Goal: Information Seeking & Learning: Learn about a topic

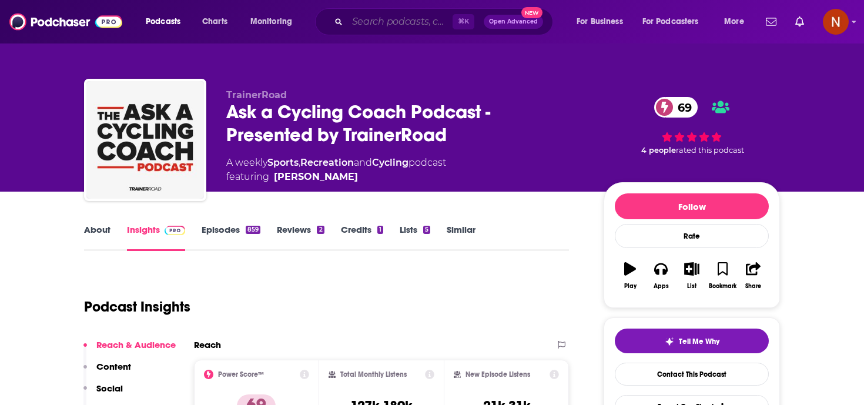
click at [415, 25] on input "Search podcasts, credits, & more..." at bounding box center [399, 21] width 105 height 19
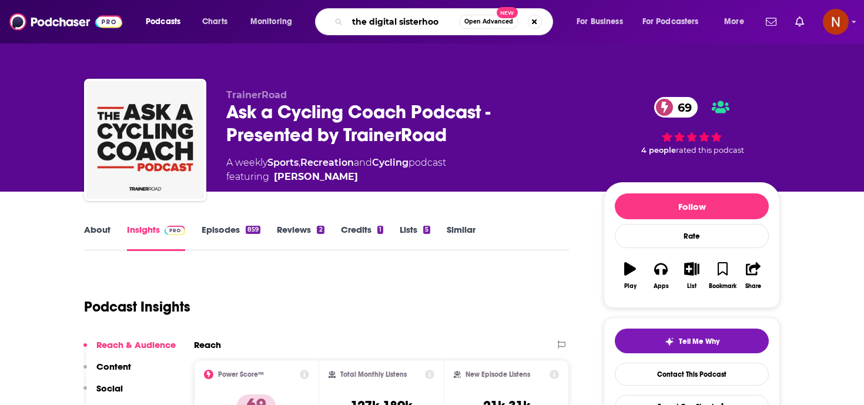
type input "the digital sisterhood"
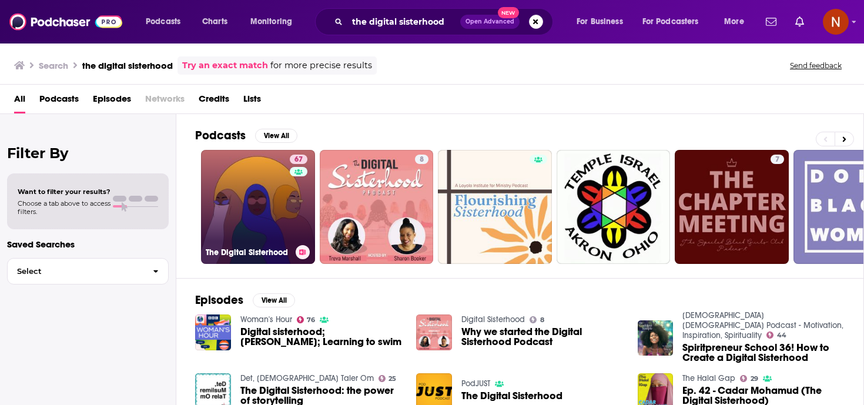
click at [242, 257] on h3 "The Digital Sisterhood" at bounding box center [248, 252] width 85 height 10
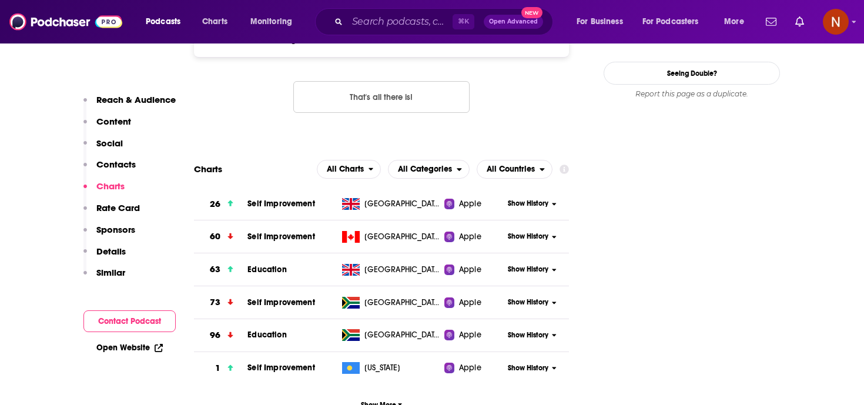
scroll to position [1336, 0]
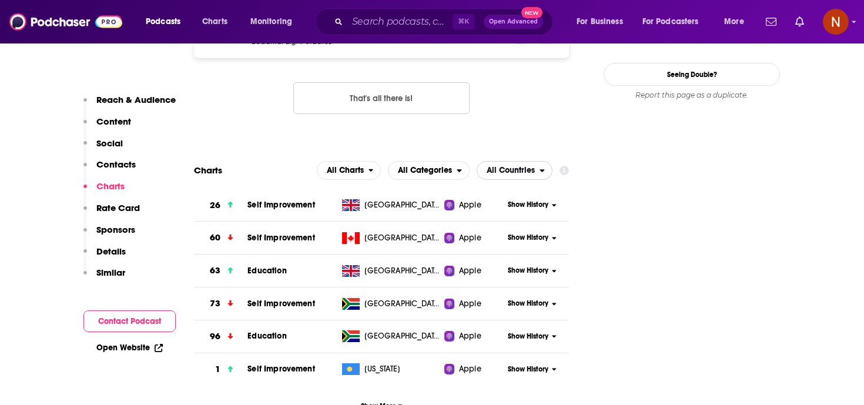
click at [524, 166] on span "All Countries" at bounding box center [510, 170] width 48 height 8
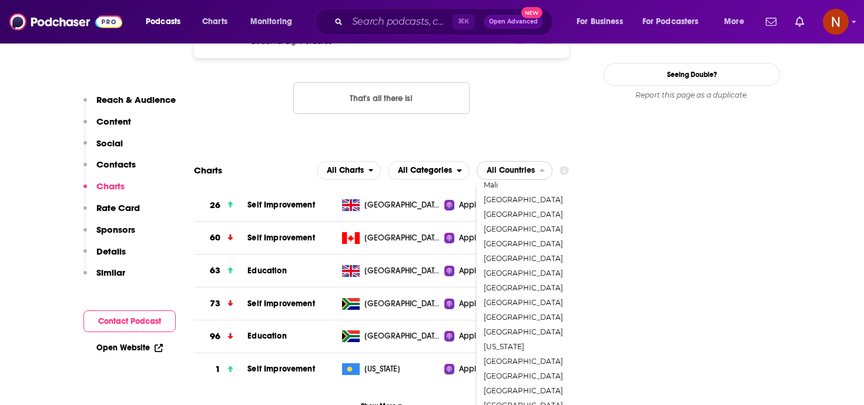
scroll to position [1005, 0]
click at [530, 358] on span "United Arab Emirates" at bounding box center [565, 361] width 162 height 7
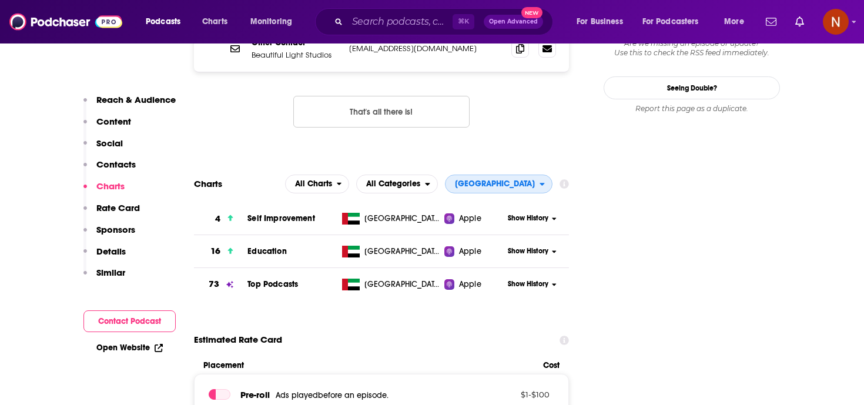
scroll to position [1320, 0]
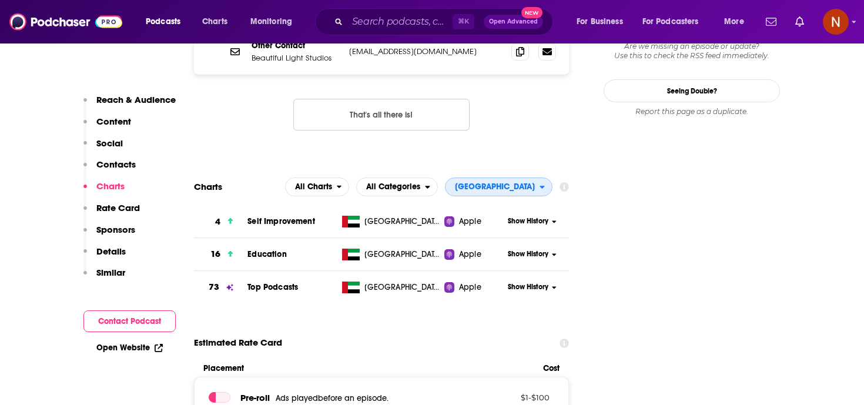
click at [514, 183] on span "United Arab Emirates" at bounding box center [495, 187] width 80 height 8
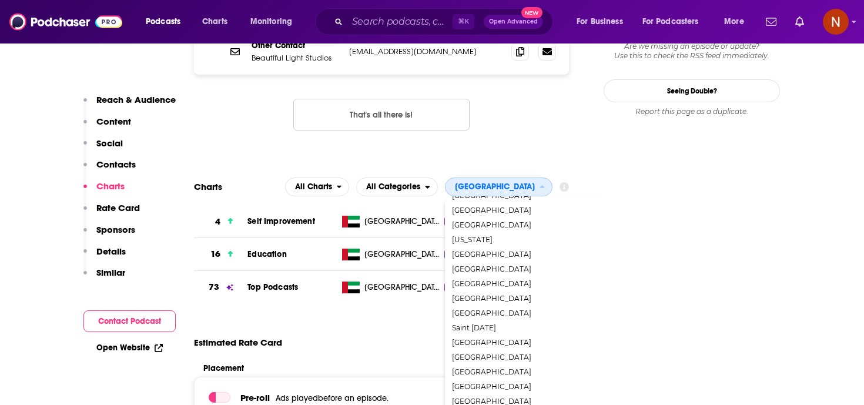
scroll to position [1005, 0]
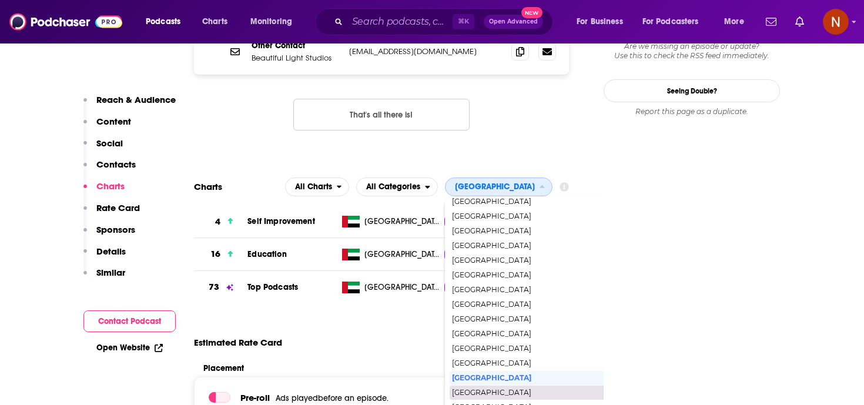
click at [489, 389] on span "[GEOGRAPHIC_DATA]" at bounding box center [533, 392] width 162 height 7
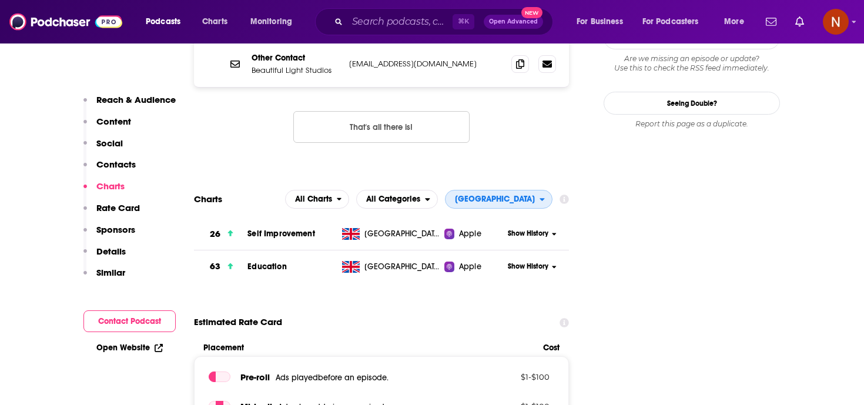
scroll to position [1301, 0]
